Goal: Task Accomplishment & Management: Use online tool/utility

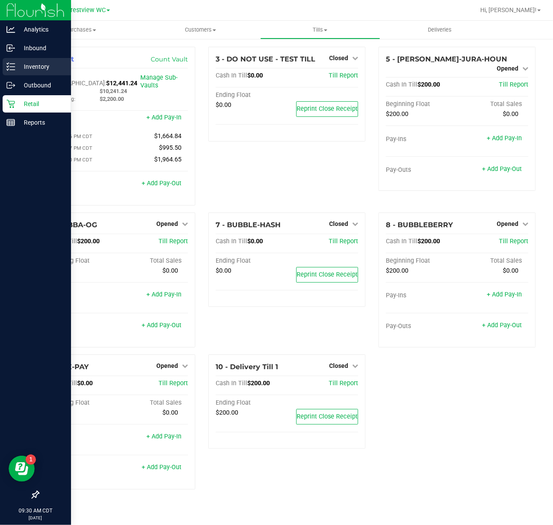
click at [13, 65] on icon at bounding box center [10, 66] width 9 height 9
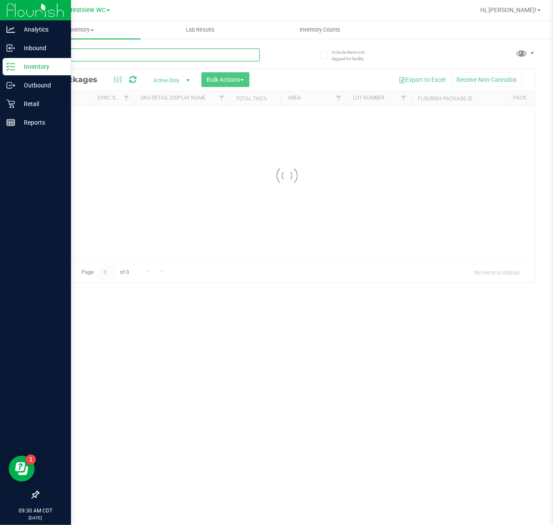
click at [101, 54] on input "text" at bounding box center [149, 55] width 222 height 13
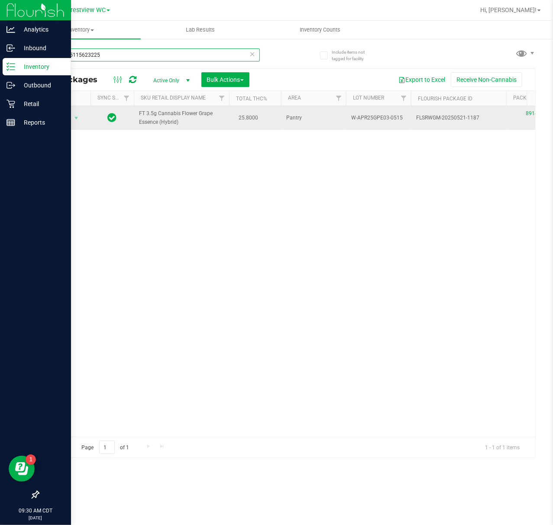
type input "8914865115623225"
drag, startPoint x: 402, startPoint y: 122, endPoint x: 354, endPoint y: 123, distance: 48.1
click at [356, 123] on td "W-APR25GPE03-0515" at bounding box center [378, 118] width 65 height 24
copy span "W-APR25GPE03-0515"
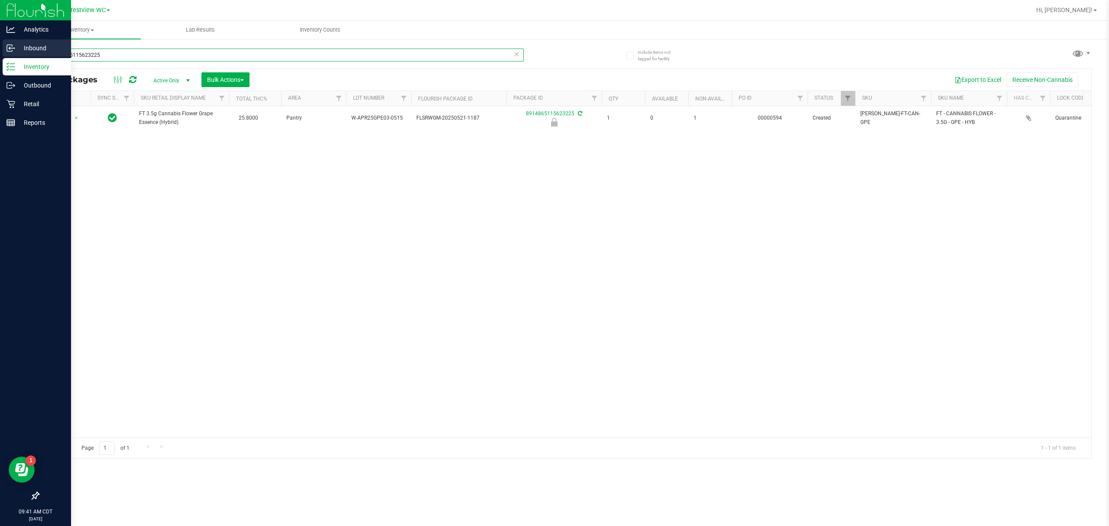
drag, startPoint x: 335, startPoint y: 55, endPoint x: 10, endPoint y: 55, distance: 325.3
click at [11, 55] on div "Analytics Inbound Inventory Outbound Retail Reports 09:41 AM CDT [DATE] 09/25 C…" at bounding box center [554, 263] width 1109 height 526
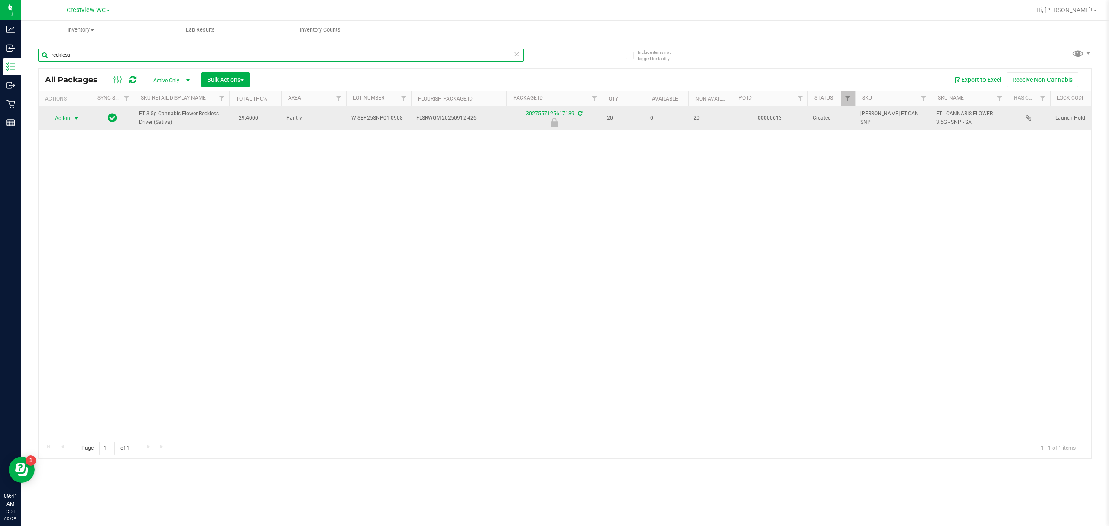
type input "reckless"
click at [56, 119] on span "Action" at bounding box center [58, 118] width 23 height 12
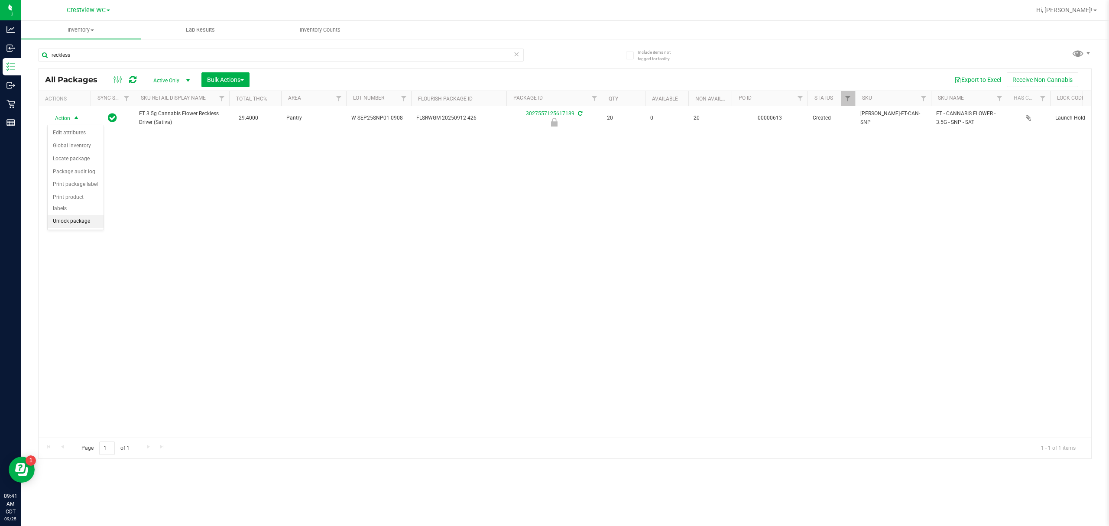
click at [80, 222] on li "Unlock package" at bounding box center [76, 221] width 56 height 13
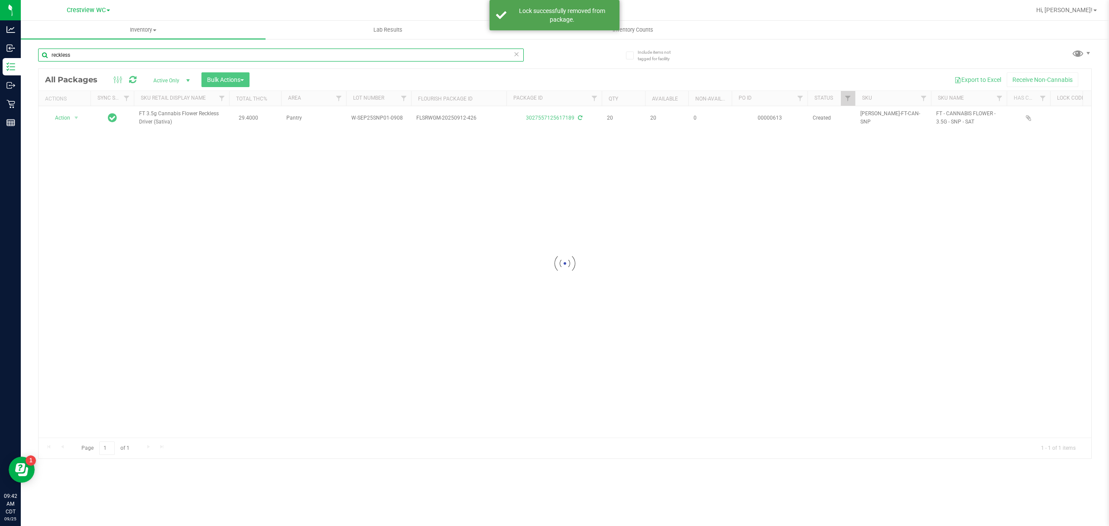
drag, startPoint x: 87, startPoint y: 57, endPoint x: 25, endPoint y: 63, distance: 61.8
click at [25, 63] on div "Include items not tagged for facility reckless Loading... All Packages Active O…" at bounding box center [565, 170] width 1088 height 264
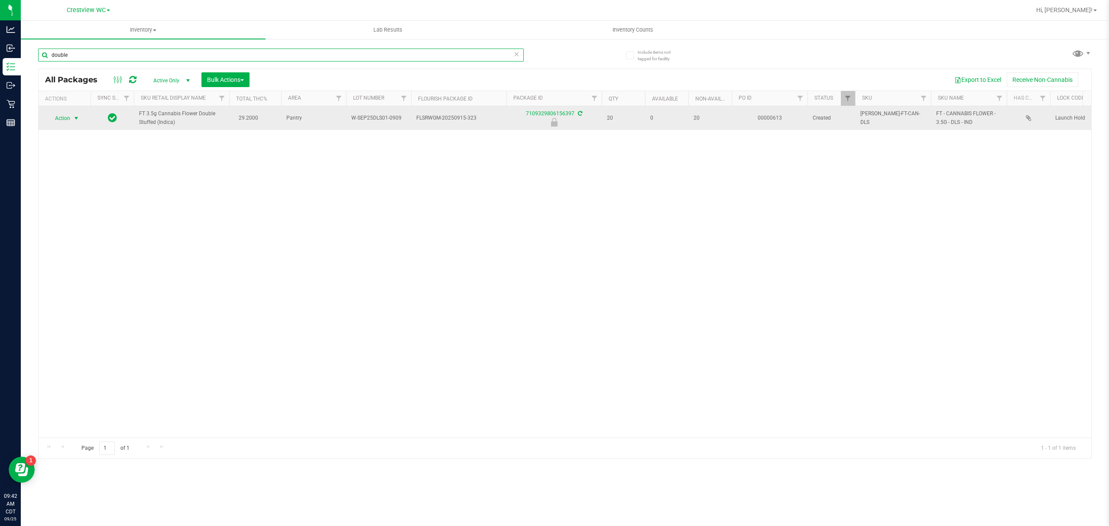
type input "double"
click at [77, 120] on span "select" at bounding box center [76, 118] width 7 height 7
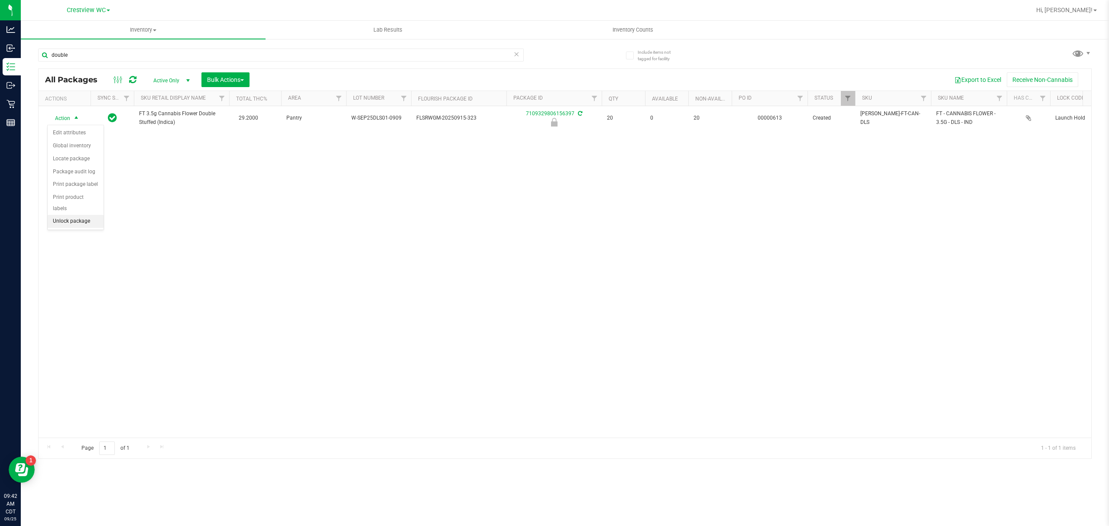
click at [91, 223] on li "Unlock package" at bounding box center [76, 221] width 56 height 13
